Goal: Transaction & Acquisition: Obtain resource

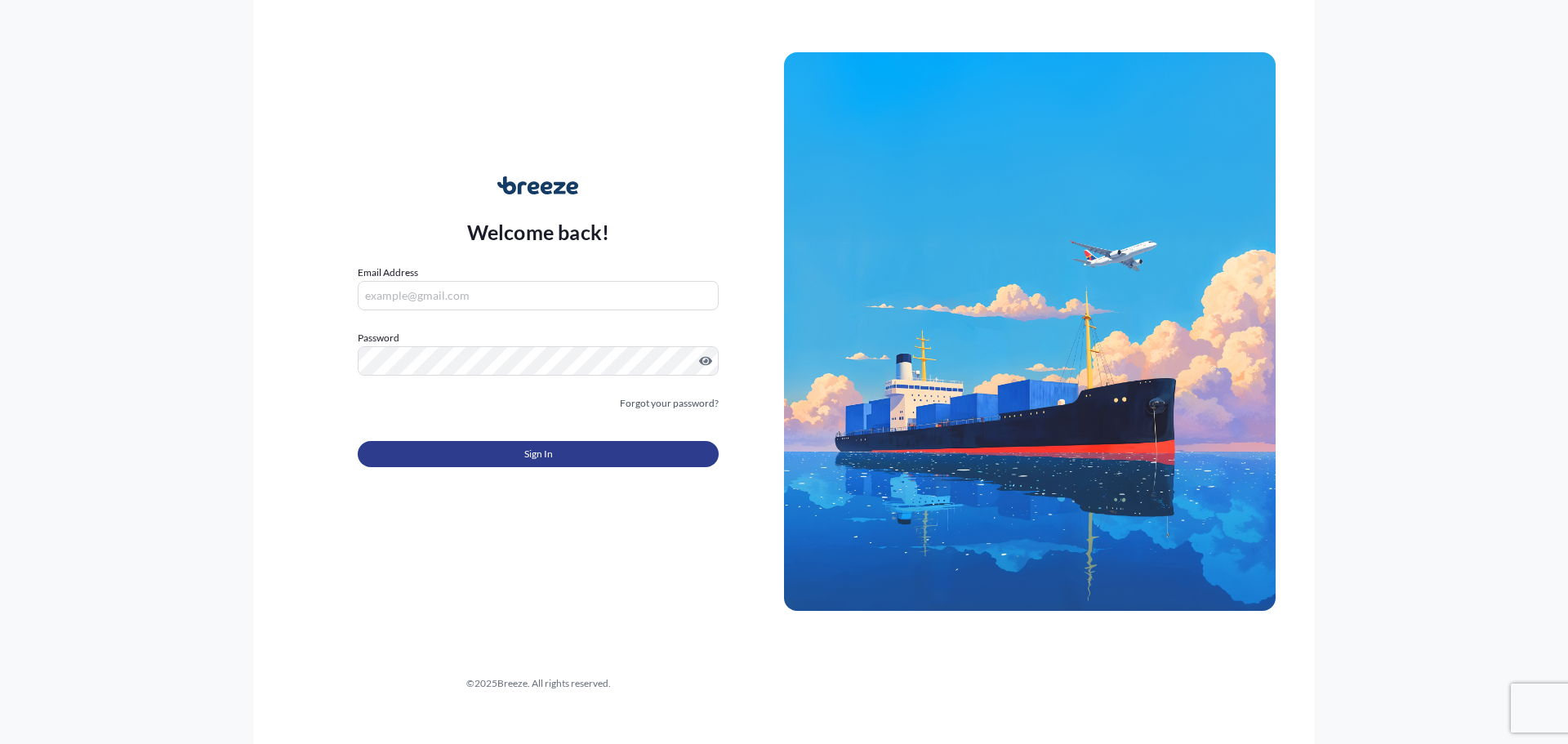
type input "[PERSON_NAME][EMAIL_ADDRESS][DOMAIN_NAME]"
click at [500, 446] on button "Sign In" at bounding box center [538, 453] width 361 height 26
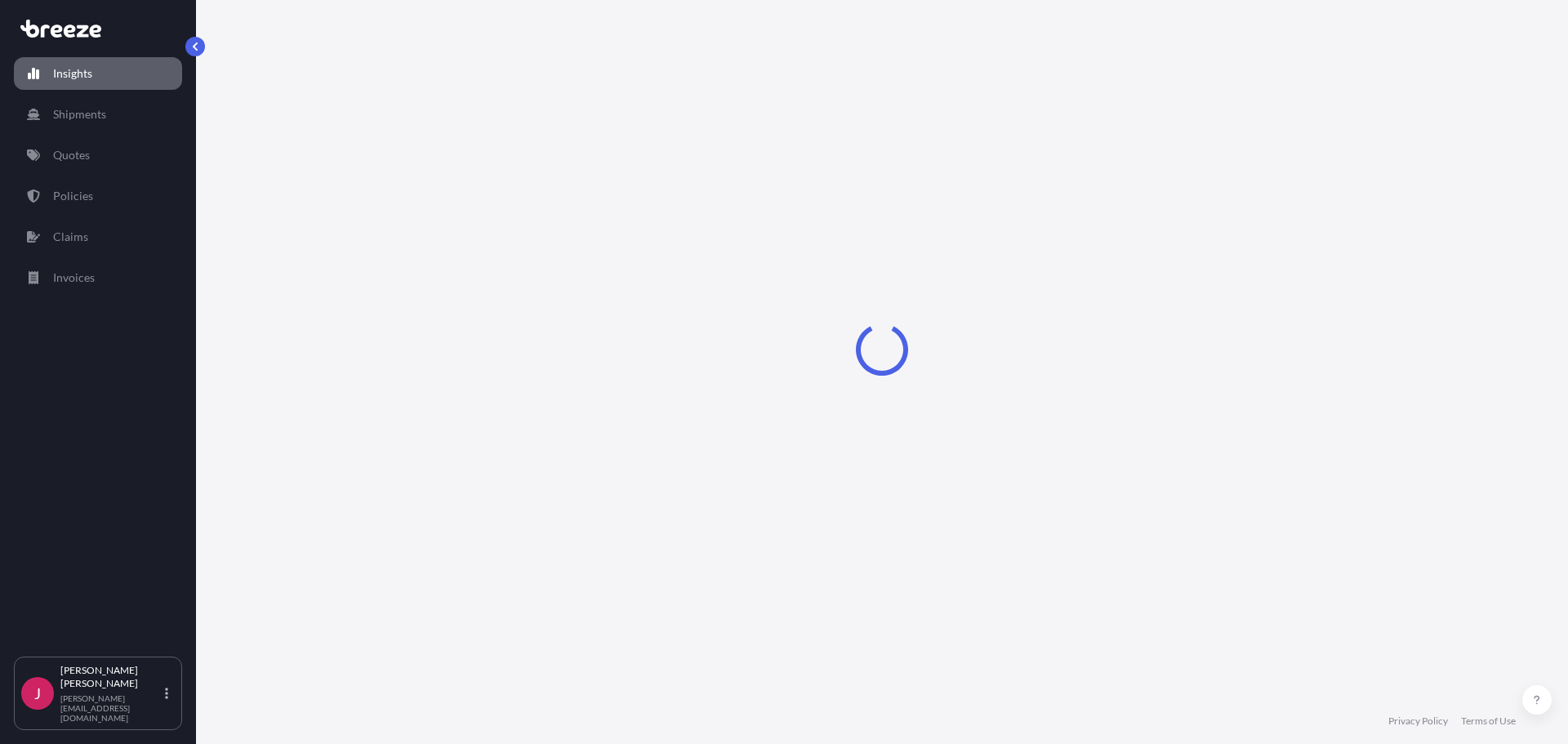
select select "2025"
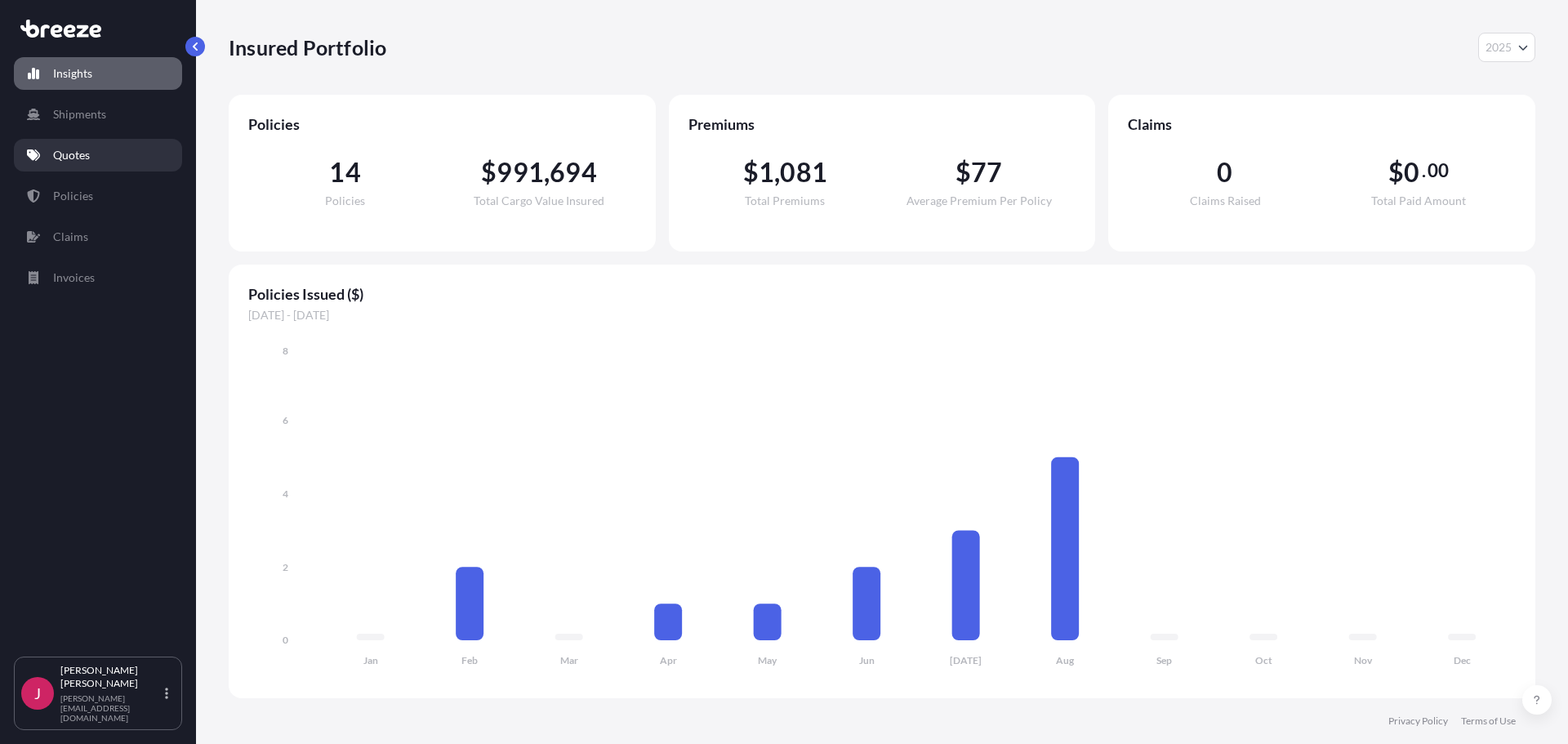
click at [77, 142] on link "Quotes" at bounding box center [98, 155] width 169 height 33
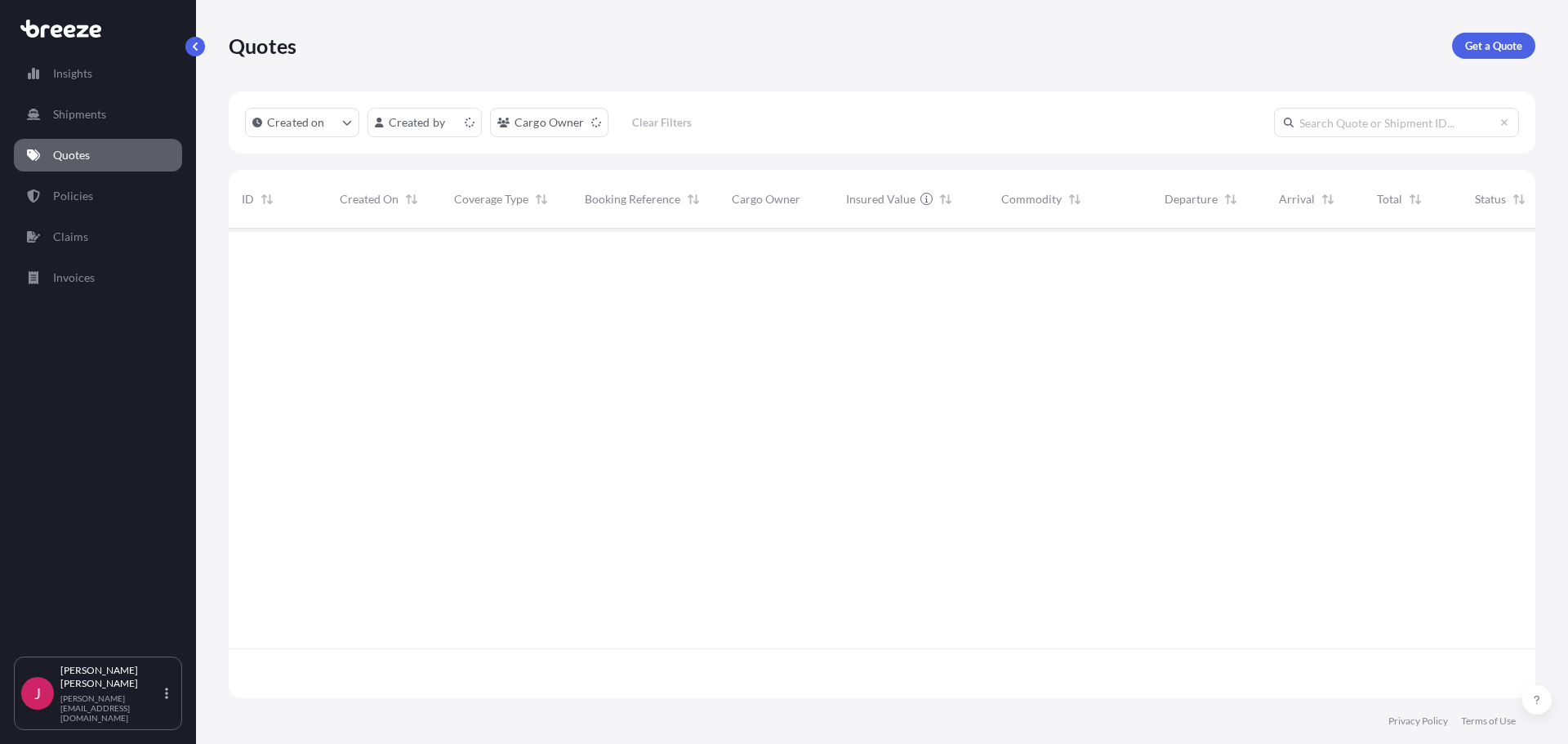
scroll to position [466, 1294]
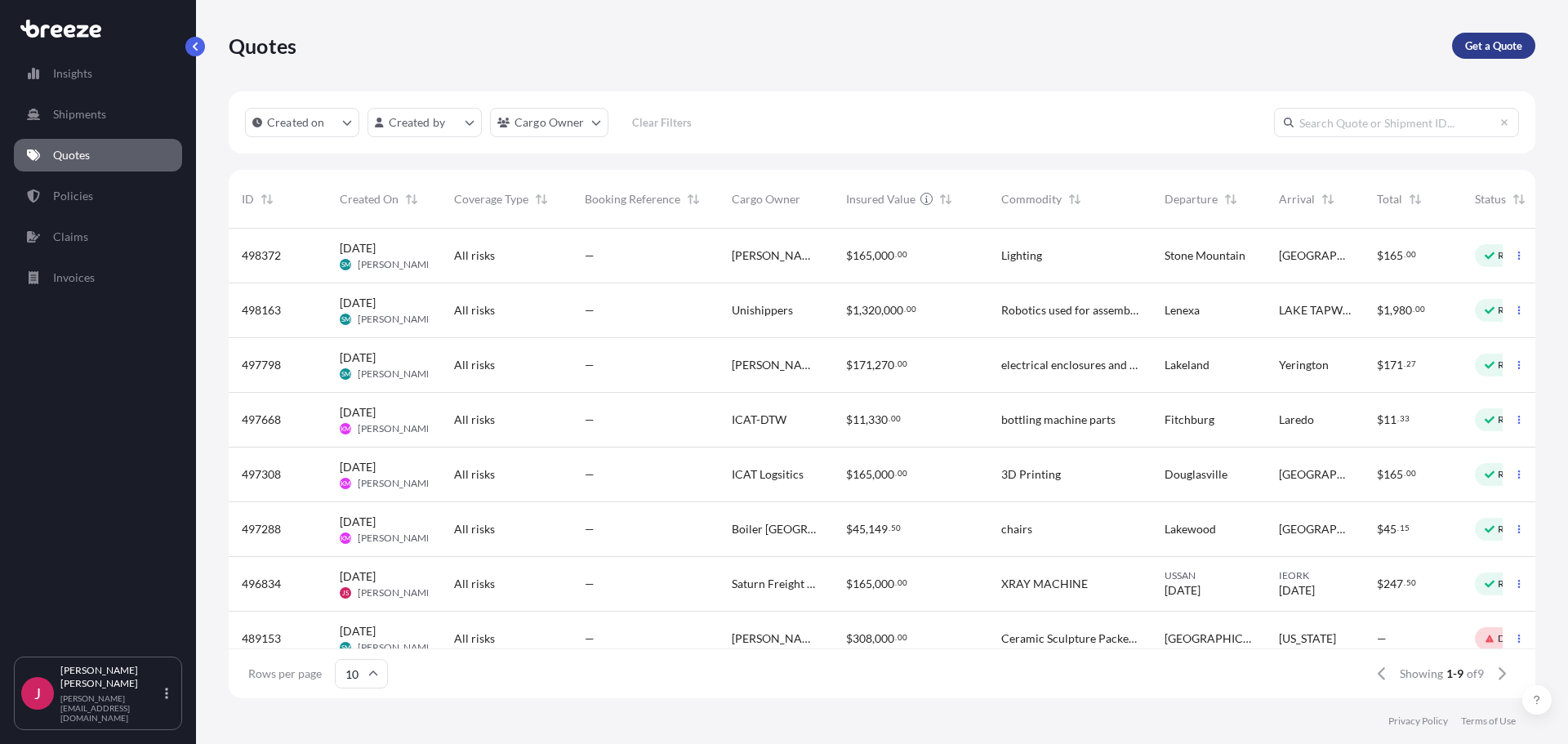
click at [1481, 47] on p "Get a Quote" at bounding box center [1492, 46] width 57 height 16
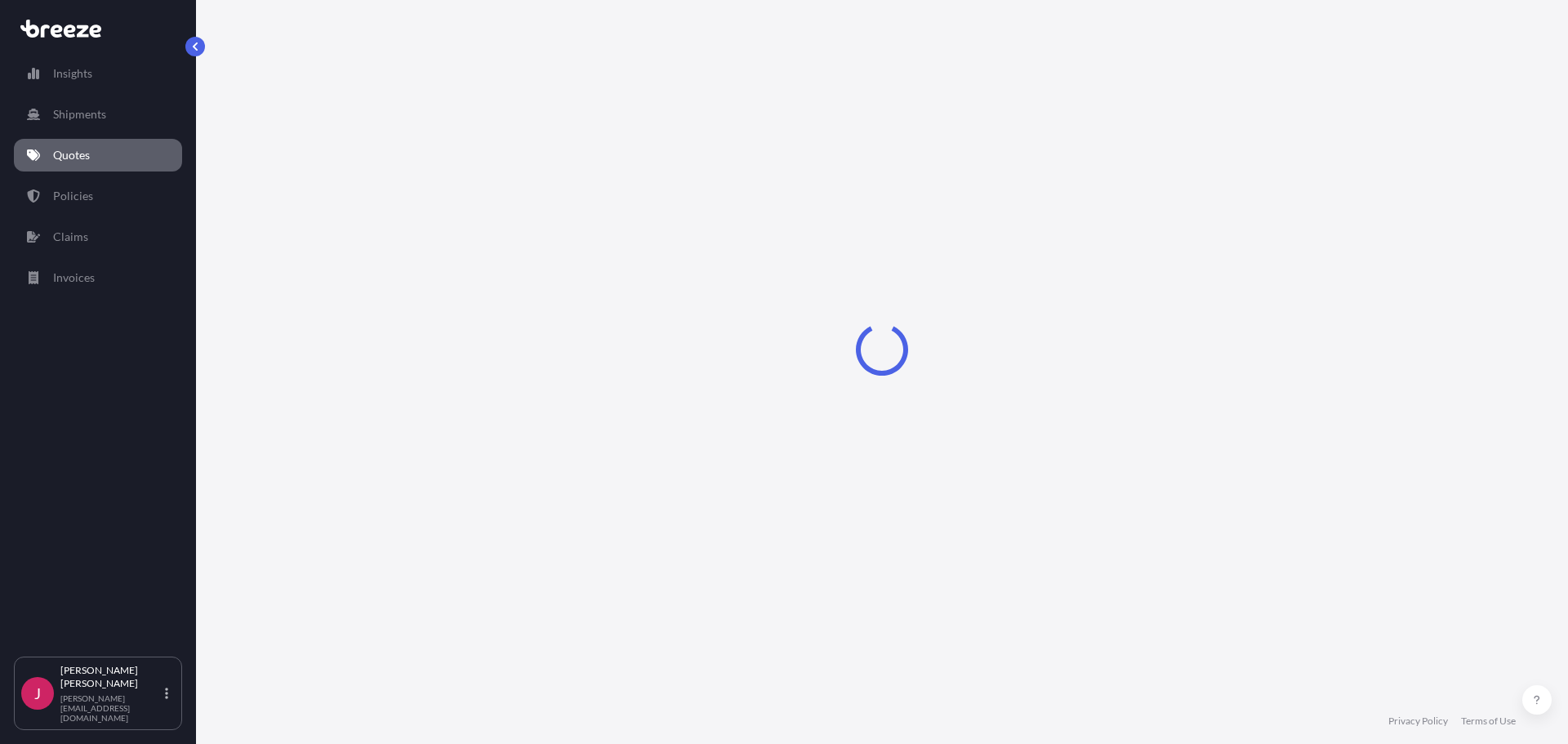
select select "Sea"
select select "1"
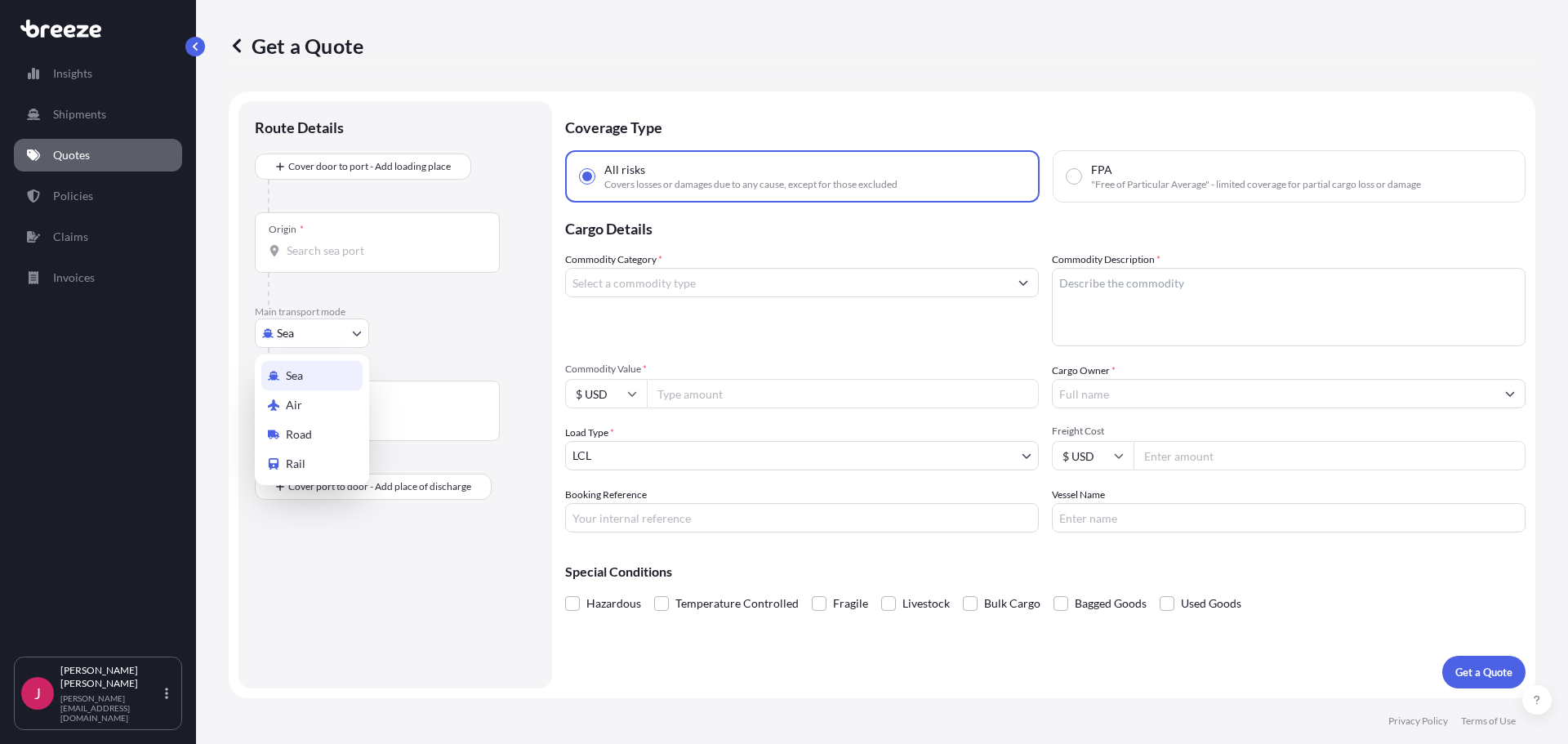
click at [311, 341] on body "Insights Shipments Quotes Policies Claims Invoices J [PERSON_NAME] [PERSON_NAME…" at bounding box center [784, 372] width 1568 height 744
click at [298, 429] on span "Road" at bounding box center [298, 434] width 26 height 16
select select "Road"
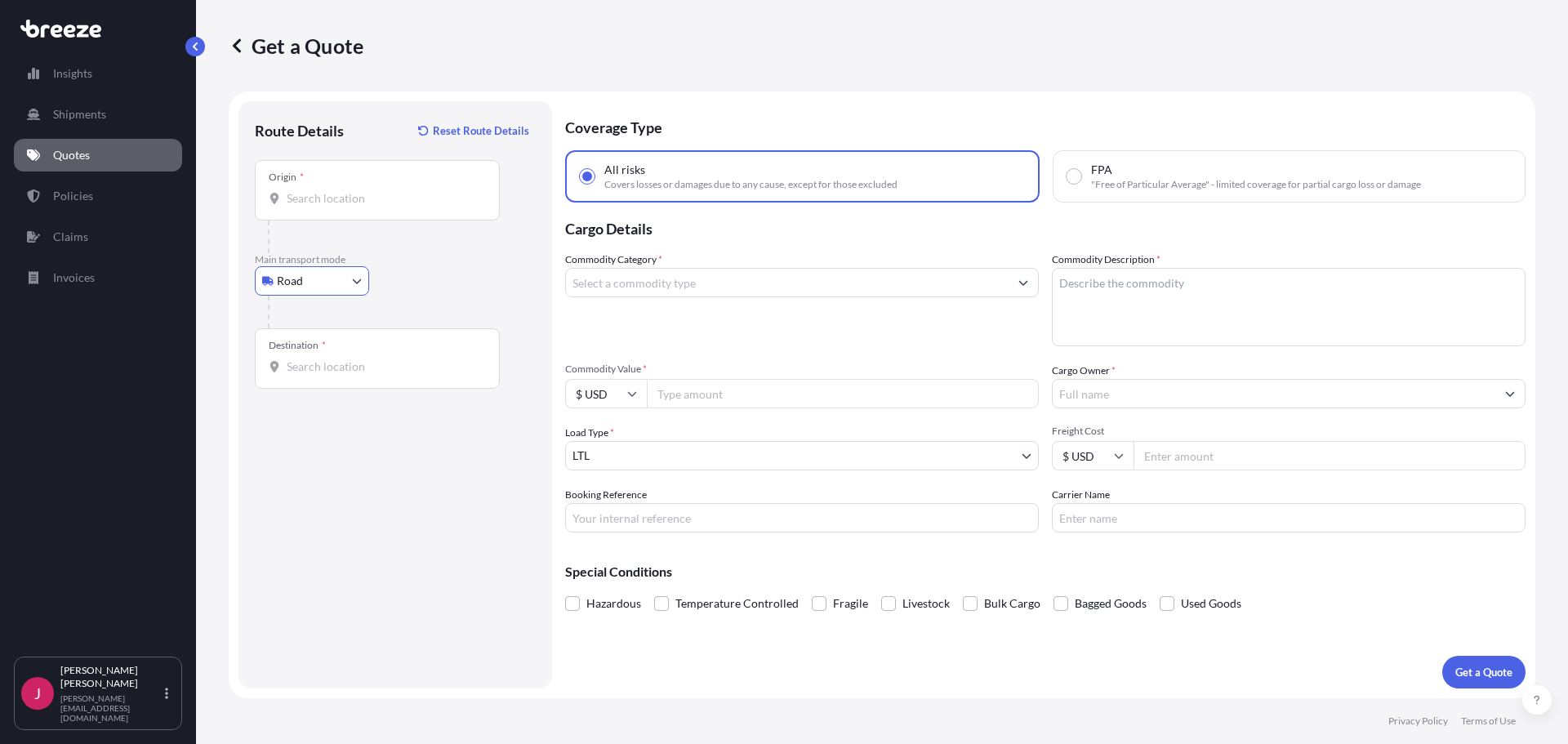
click at [343, 200] on input "Origin *" at bounding box center [383, 198] width 193 height 16
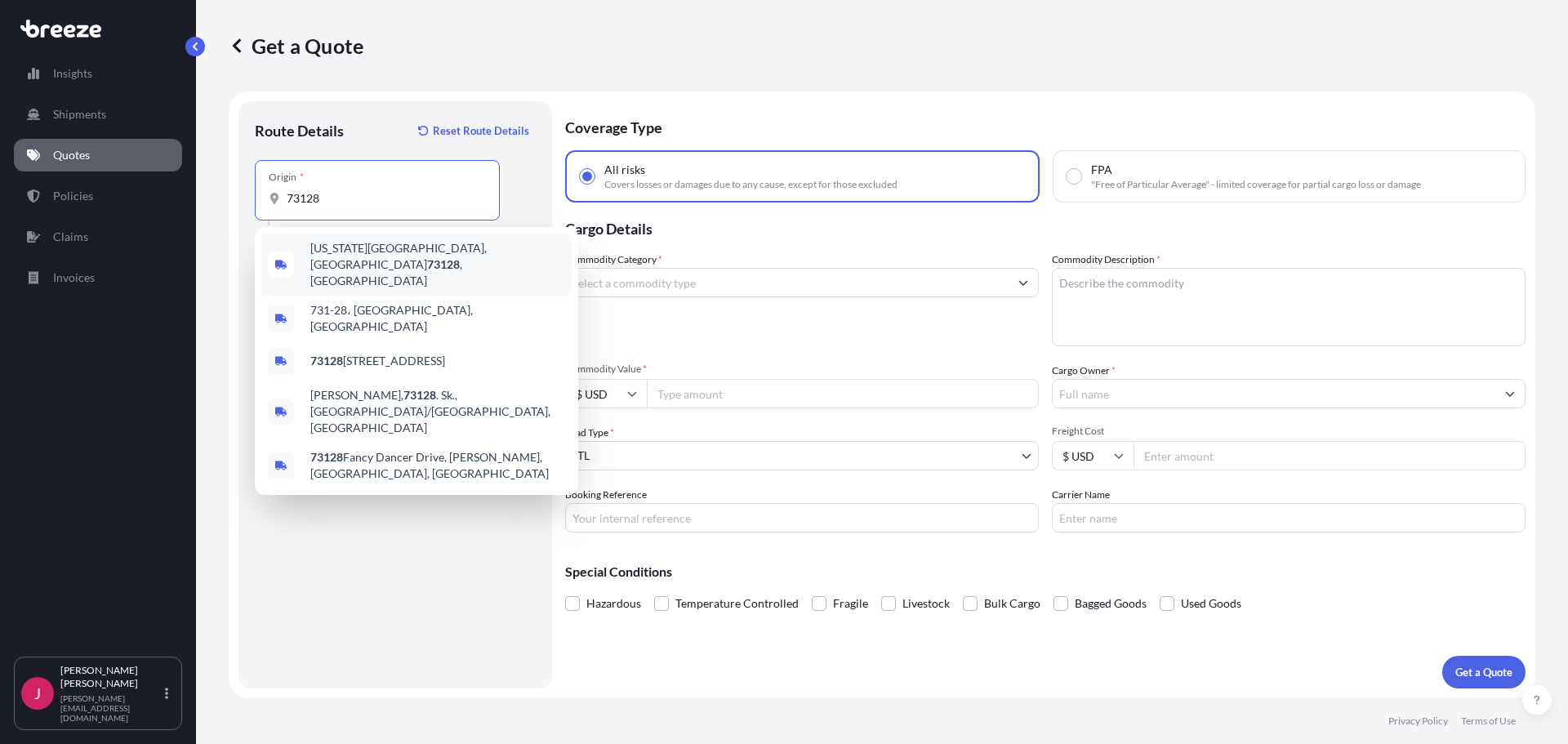
click at [343, 246] on span "[US_STATE][GEOGRAPHIC_DATA] , [GEOGRAPHIC_DATA]" at bounding box center [437, 264] width 255 height 49
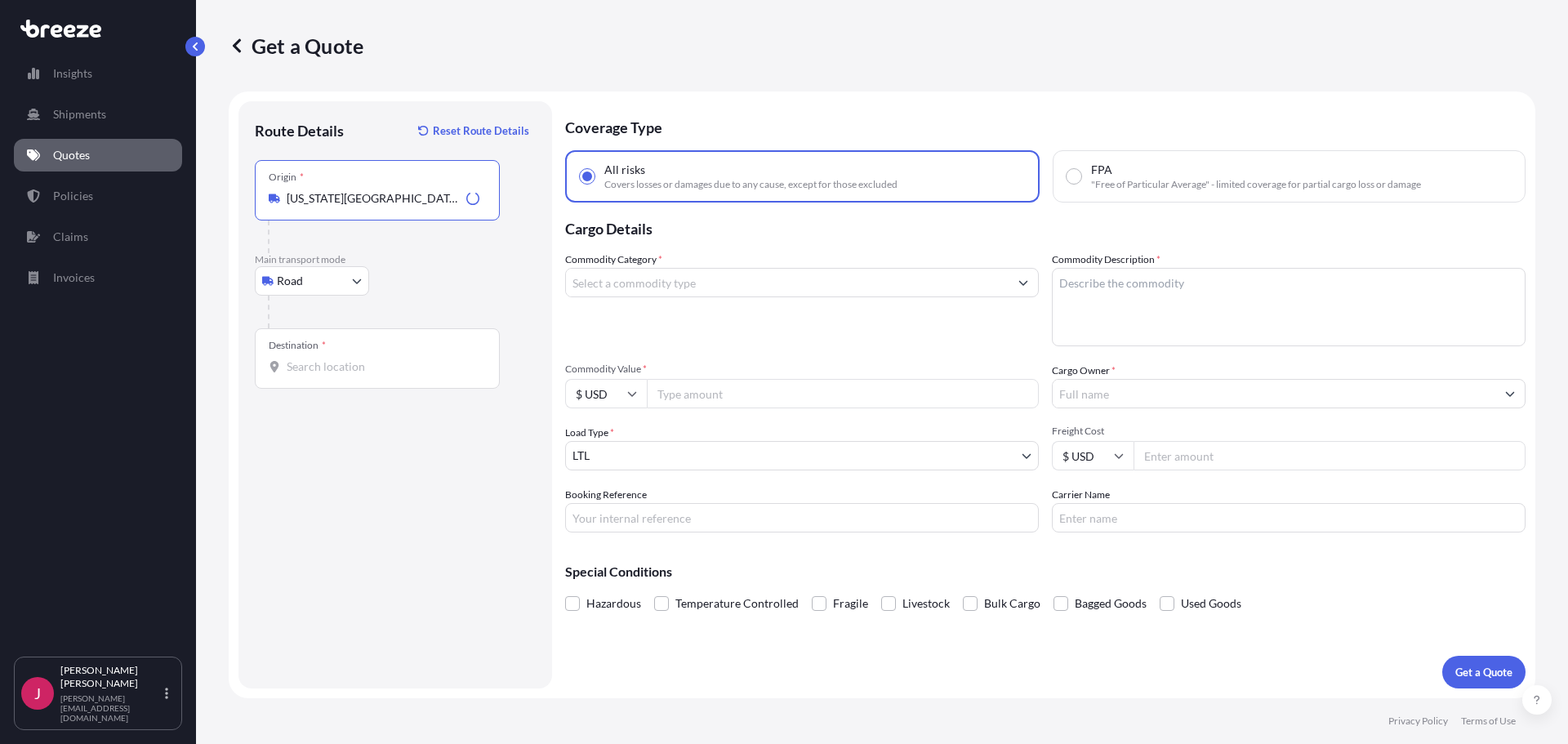
type input "[US_STATE][GEOGRAPHIC_DATA], [GEOGRAPHIC_DATA]"
click at [314, 345] on div "Destination *" at bounding box center [297, 345] width 57 height 13
click at [314, 358] on input "Destination *" at bounding box center [383, 366] width 193 height 16
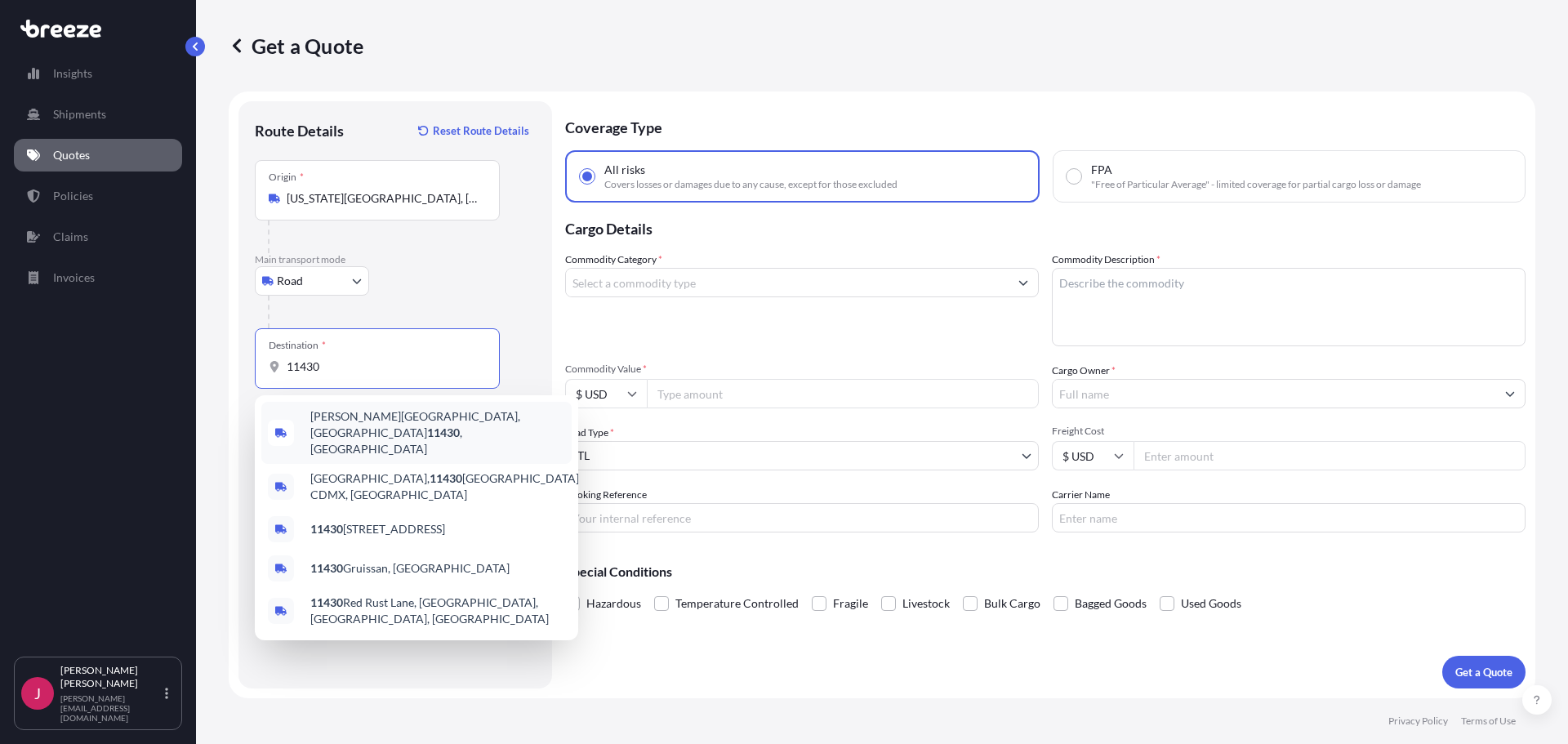
click at [405, 415] on span "[PERSON_NAME][GEOGRAPHIC_DATA] , [GEOGRAPHIC_DATA]" at bounding box center [437, 432] width 255 height 49
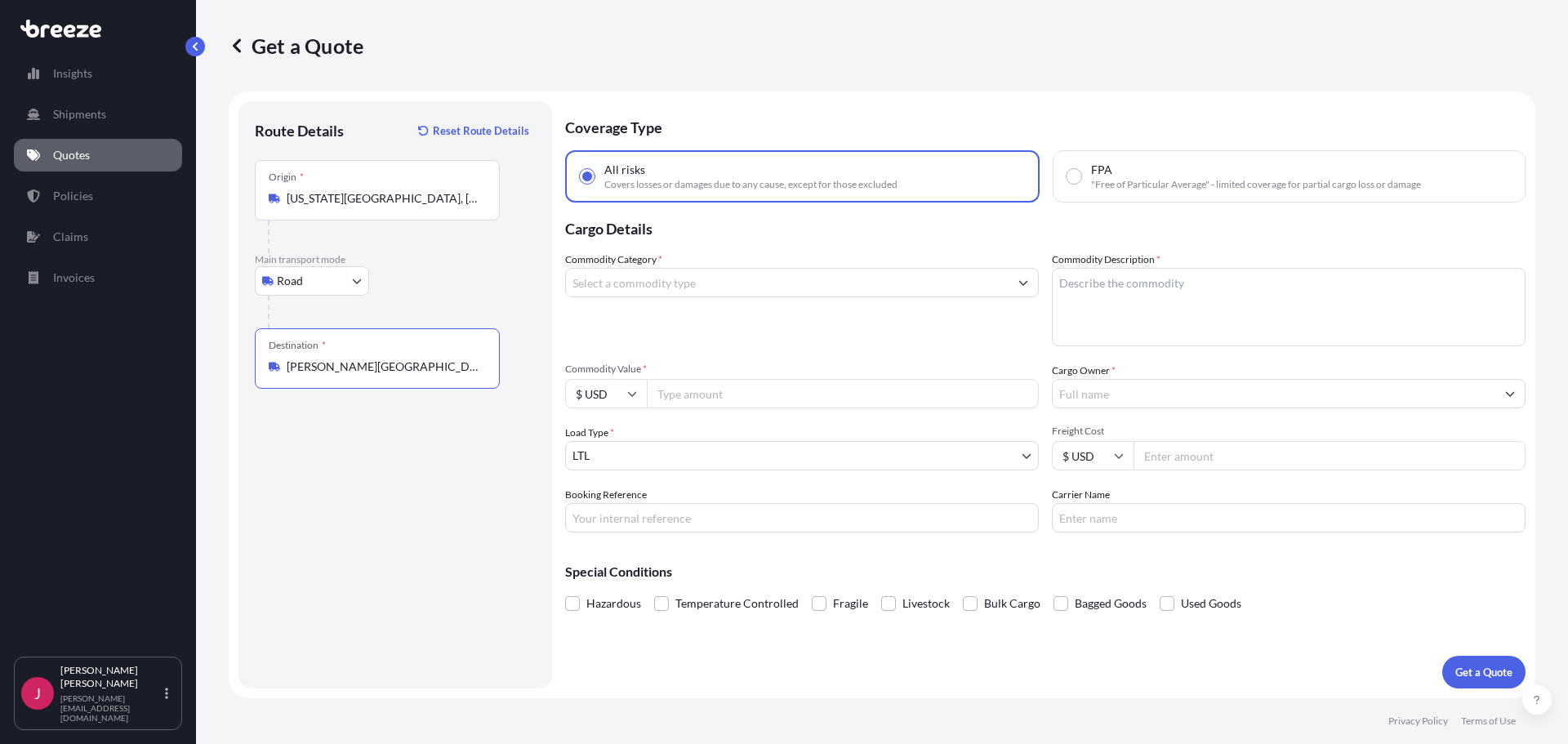
type input "[PERSON_NAME][GEOGRAPHIC_DATA], [GEOGRAPHIC_DATA]"
click at [690, 388] on input "Commodity Value *" at bounding box center [842, 393] width 392 height 29
type input "52000"
click at [668, 280] on input "Commodity Category *" at bounding box center [787, 282] width 443 height 29
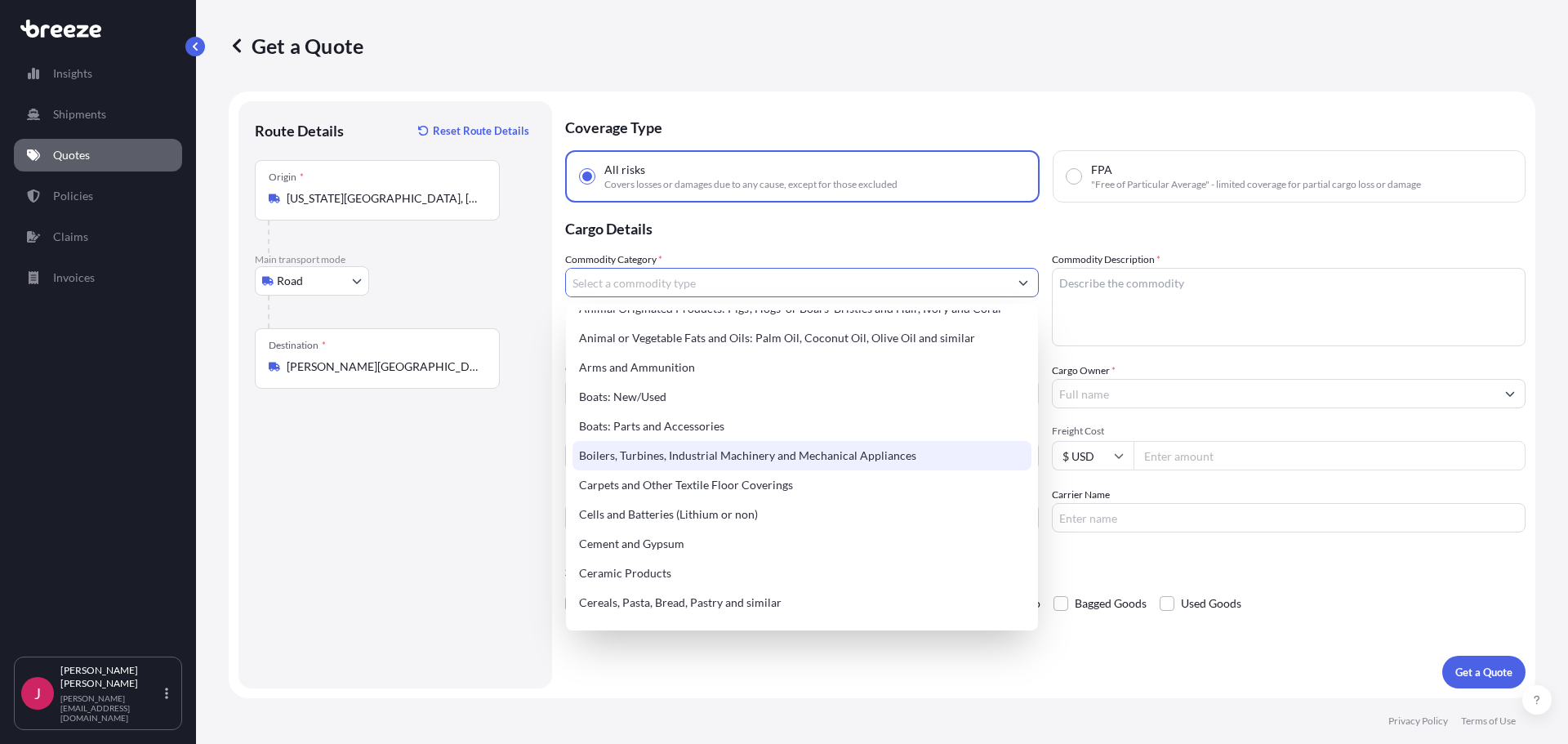
scroll to position [245, 0]
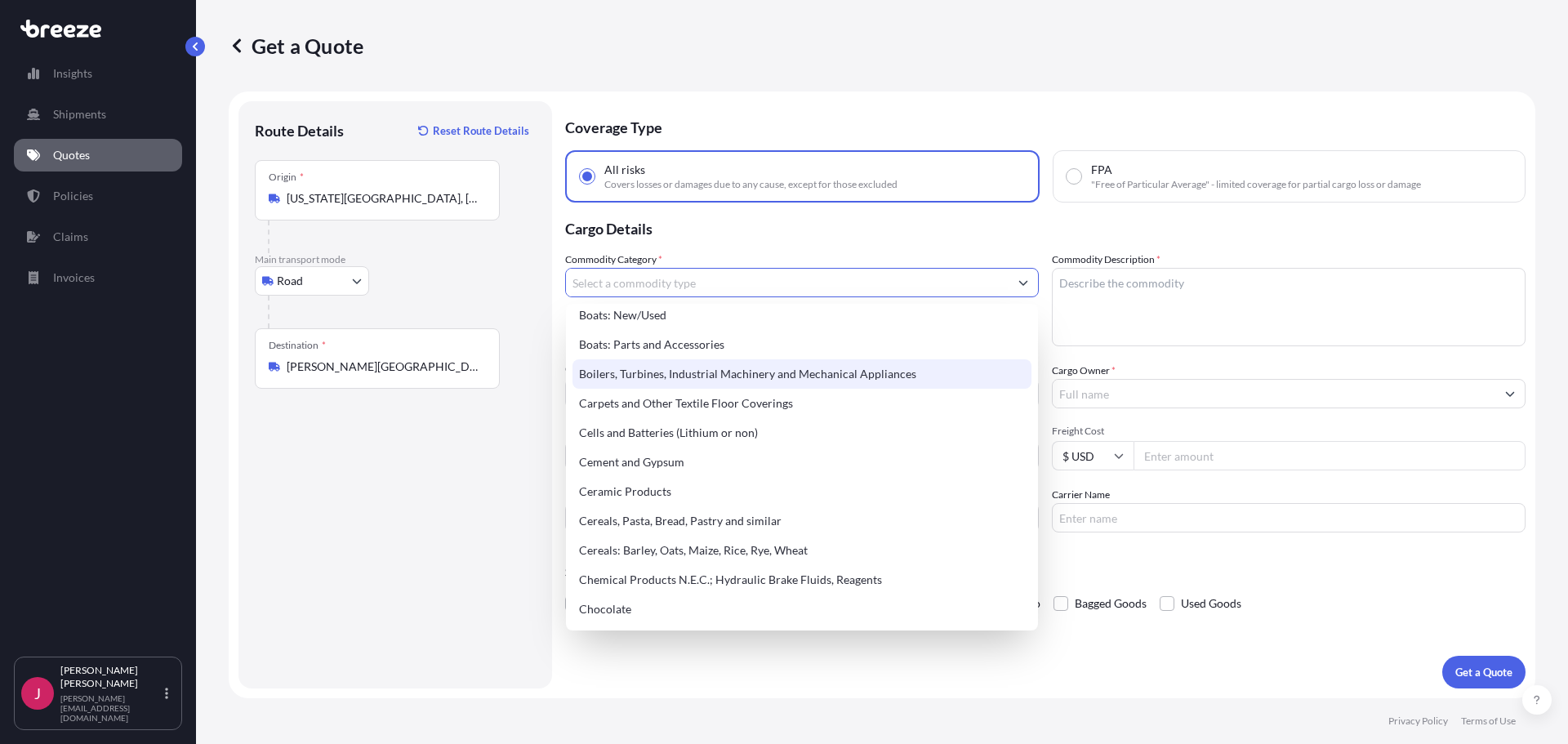
click at [723, 379] on div "Boilers, Turbines, Industrial Machinery and Mechanical Appliances" at bounding box center [801, 374] width 458 height 29
type input "Boilers, Turbines, Industrial Machinery and Mechanical Appliances"
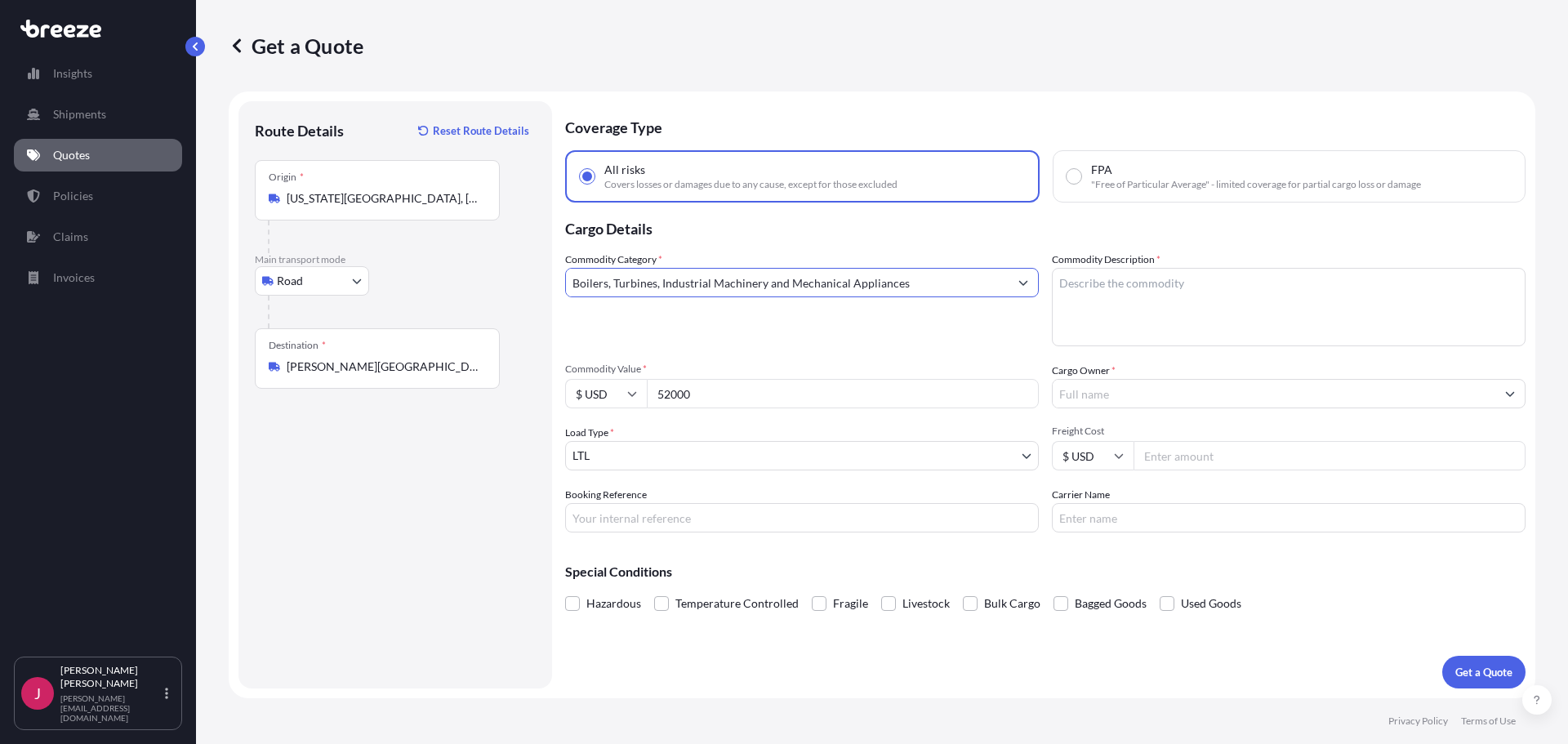
click at [1072, 285] on textarea "Commodity Description *" at bounding box center [1288, 306] width 474 height 78
type textarea "fryers"
click at [1133, 394] on input "Cargo Owner *" at bounding box center [1273, 393] width 443 height 29
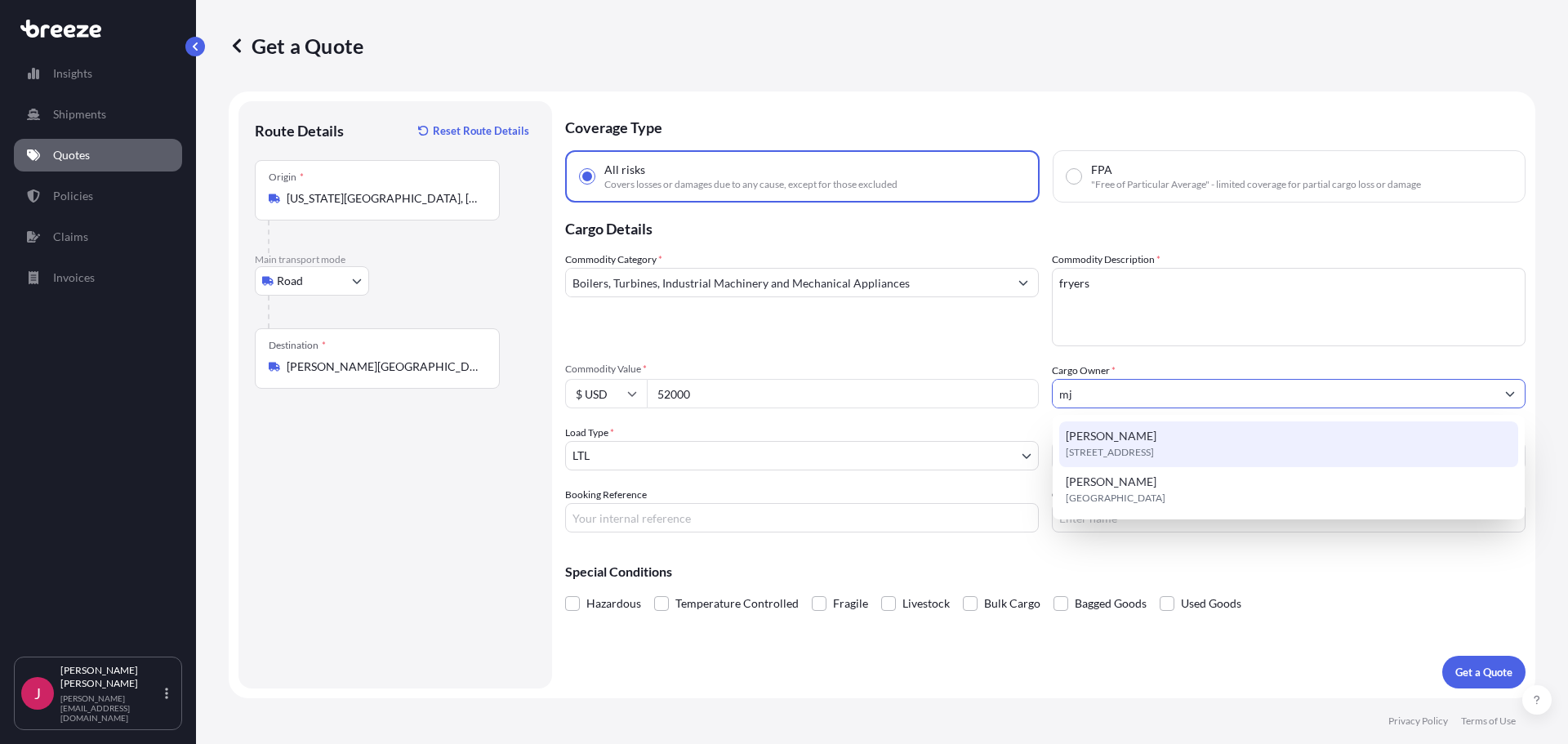
click at [1113, 438] on div "[PERSON_NAME] [STREET_ADDRESS]" at bounding box center [1288, 444] width 458 height 46
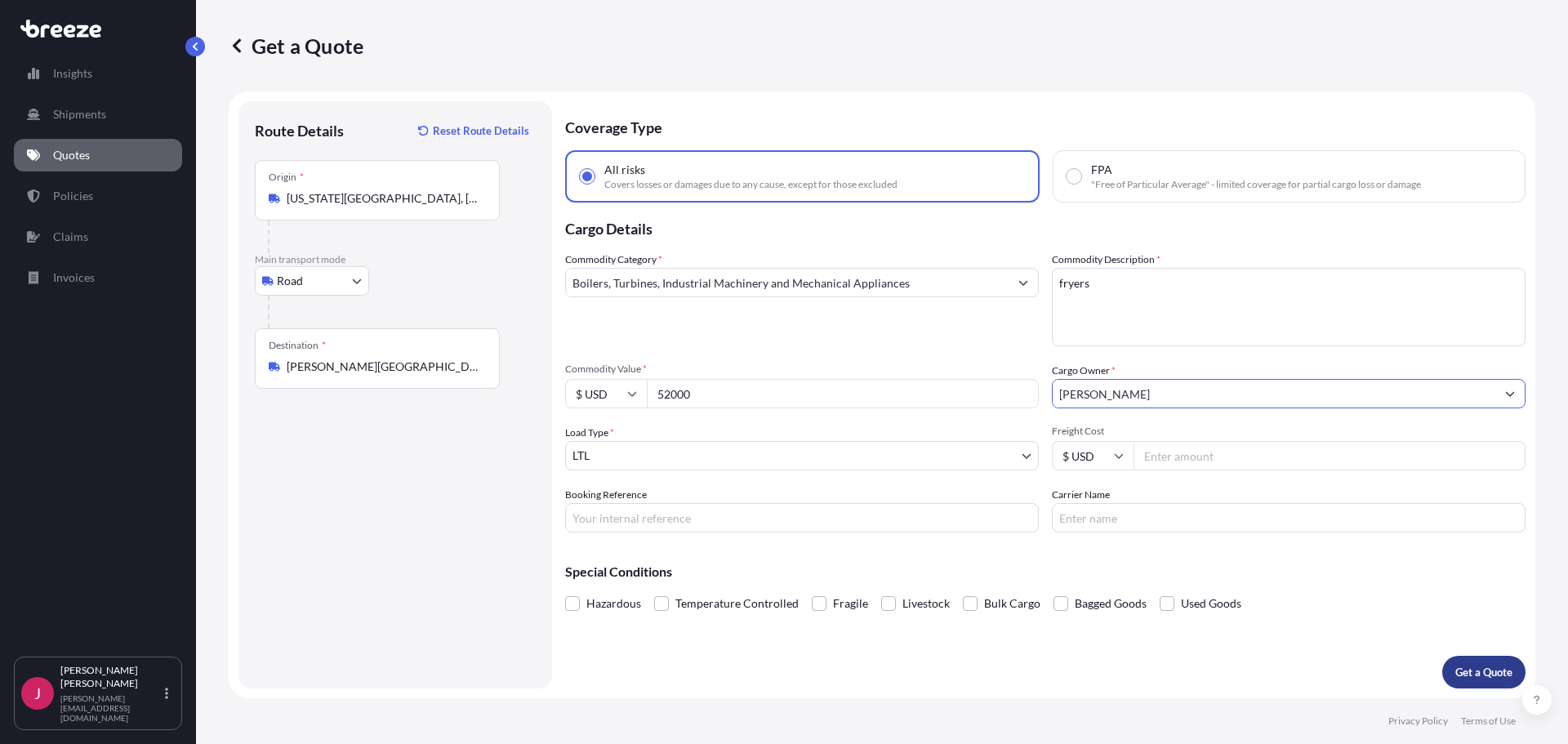
type input "[PERSON_NAME]"
click at [1471, 664] on p "Get a Quote" at bounding box center [1483, 671] width 57 height 16
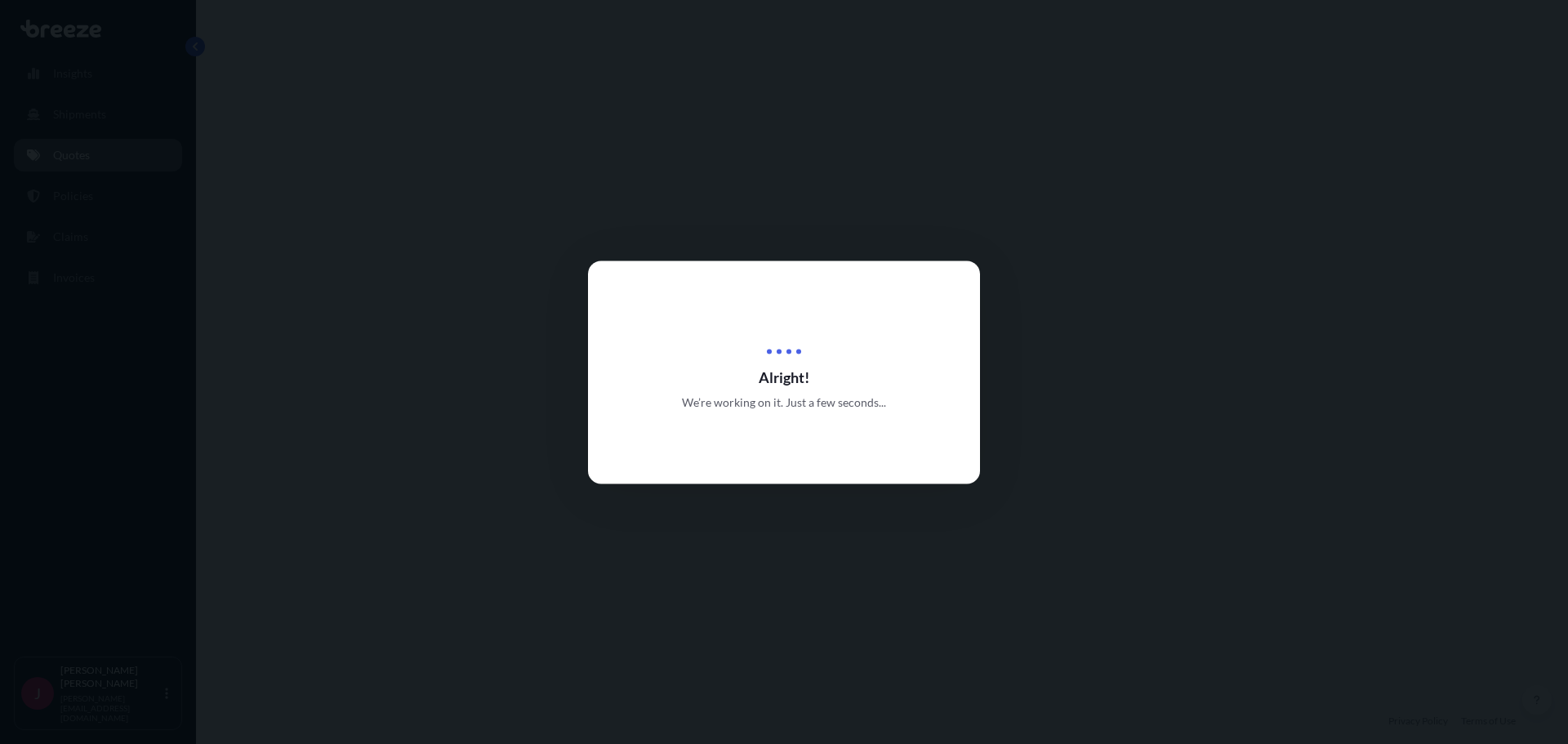
select select "Road"
select select "1"
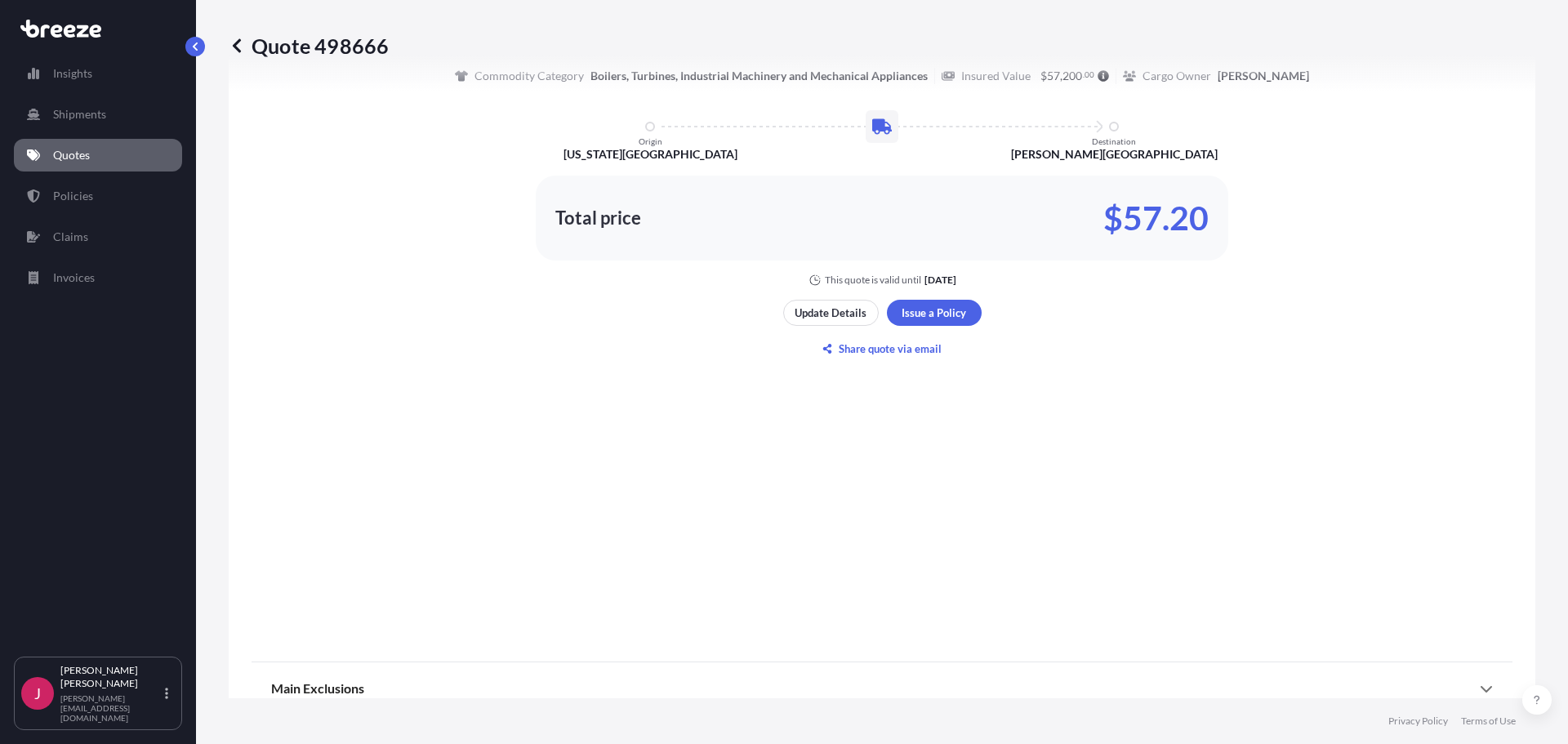
scroll to position [1071, 0]
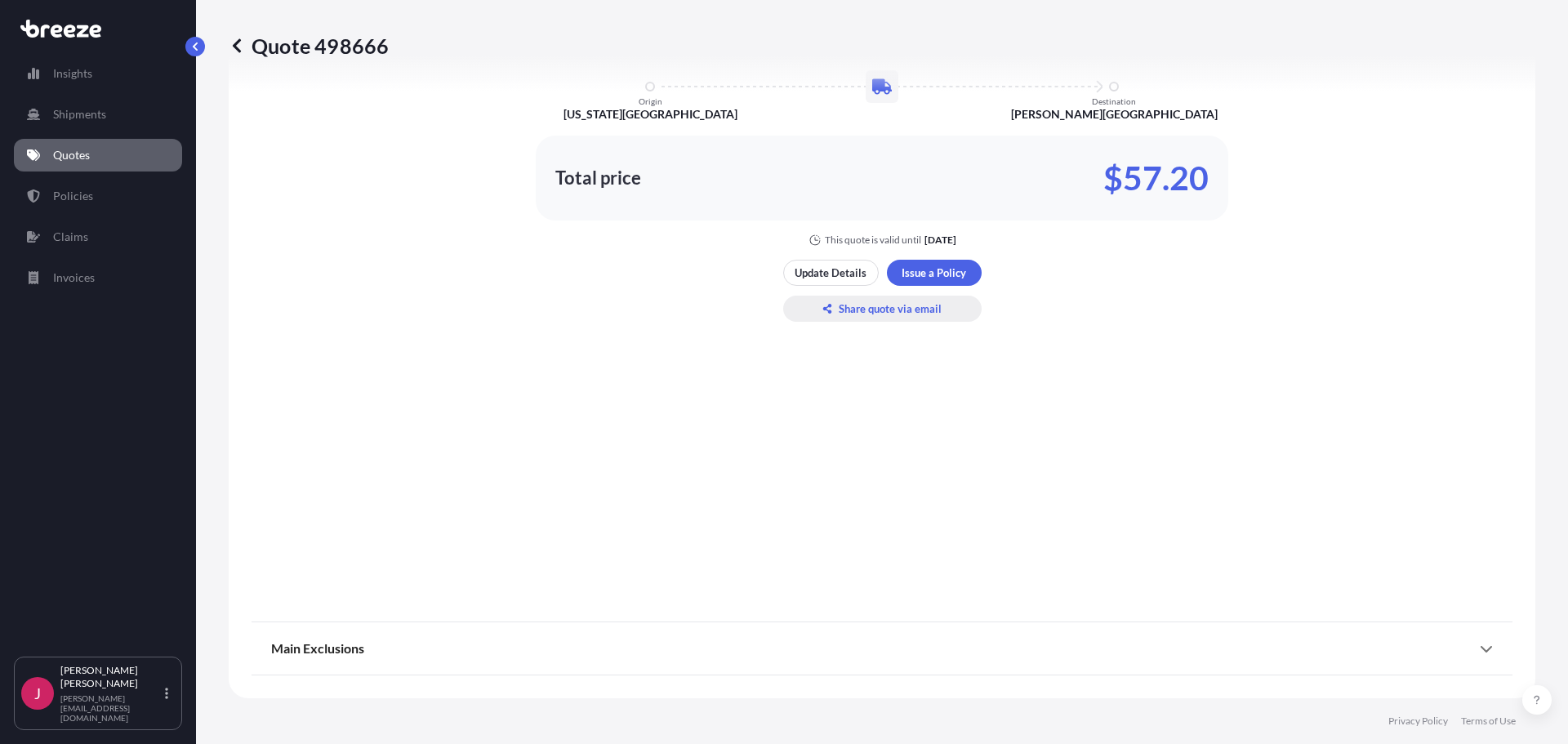
click at [862, 307] on p "Share quote via email" at bounding box center [890, 308] width 103 height 16
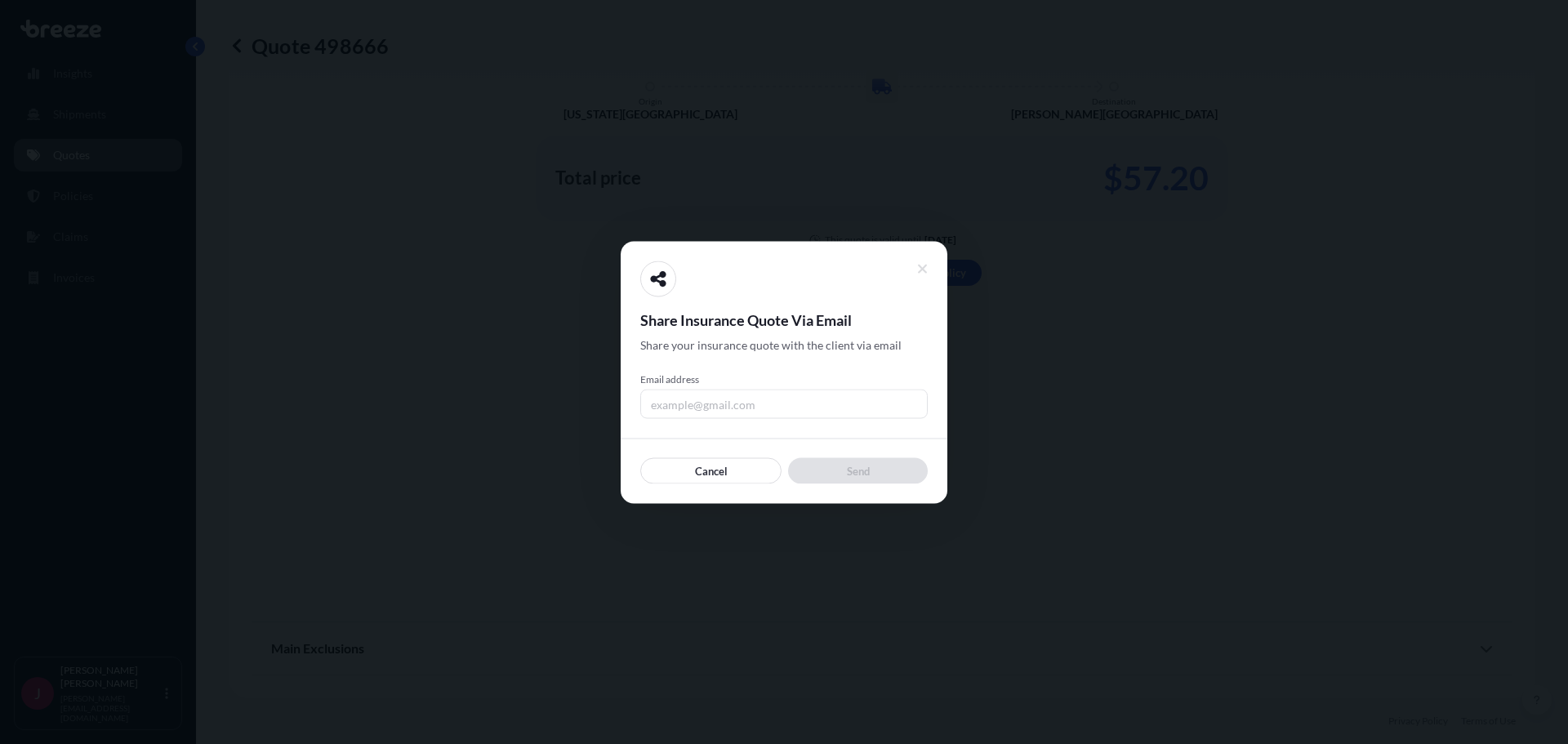
click at [689, 407] on input "Email address" at bounding box center [784, 403] width 288 height 29
type input "[PERSON_NAME][EMAIL_ADDRESS][DOMAIN_NAME]"
click at [884, 493] on div "Share Insurance Quote Via Email Share your insurance quote with the client via …" at bounding box center [783, 372] width 327 height 262
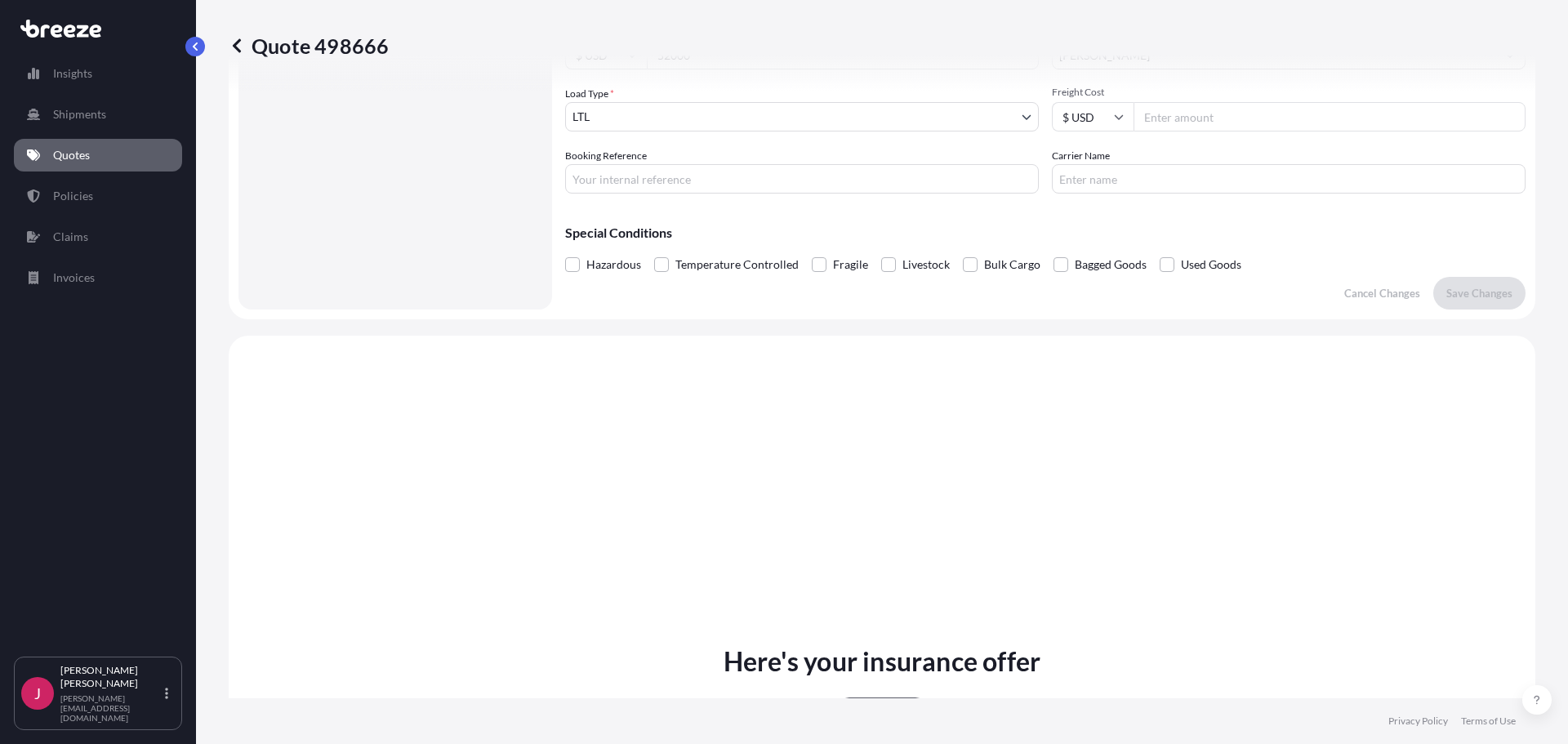
scroll to position [337, 0]
